Goal: Information Seeking & Learning: Learn about a topic

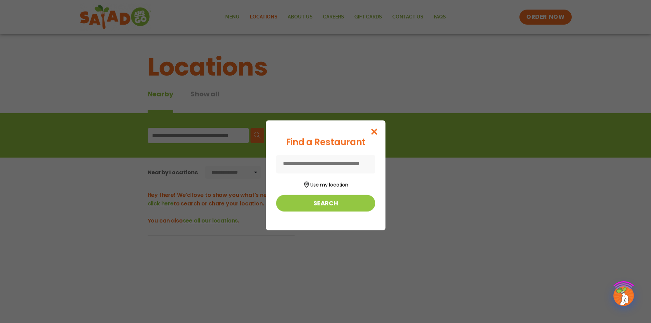
scroll to position [94, 0]
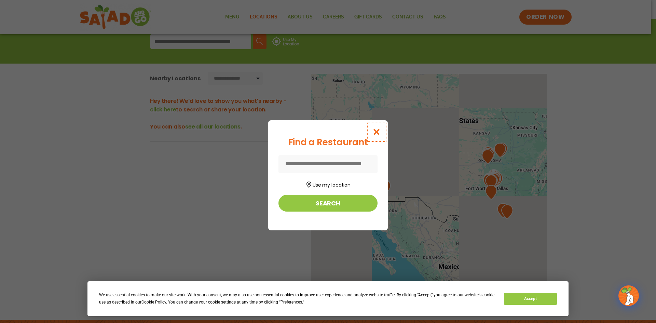
click at [371, 132] on button "Close modal" at bounding box center [377, 131] width 22 height 23
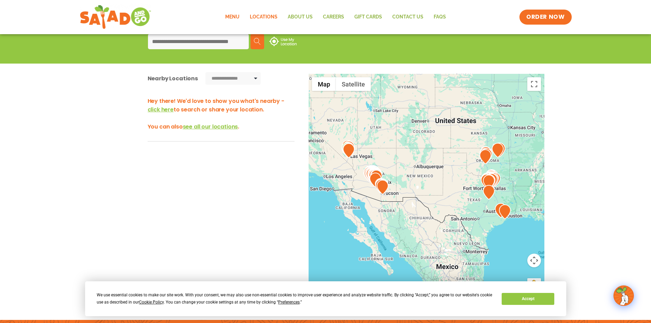
click at [235, 14] on link "Menu" at bounding box center [232, 17] width 25 height 16
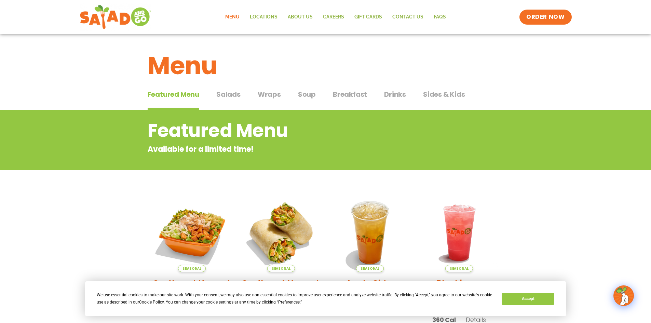
click at [265, 90] on span "Wraps" at bounding box center [269, 94] width 23 height 10
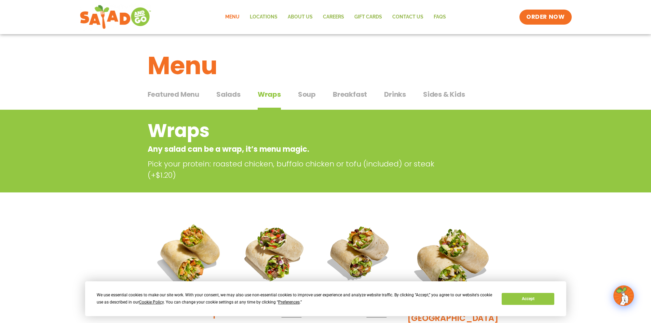
click at [228, 90] on span "Salads" at bounding box center [228, 94] width 24 height 10
